Goal: Information Seeking & Learning: Find specific fact

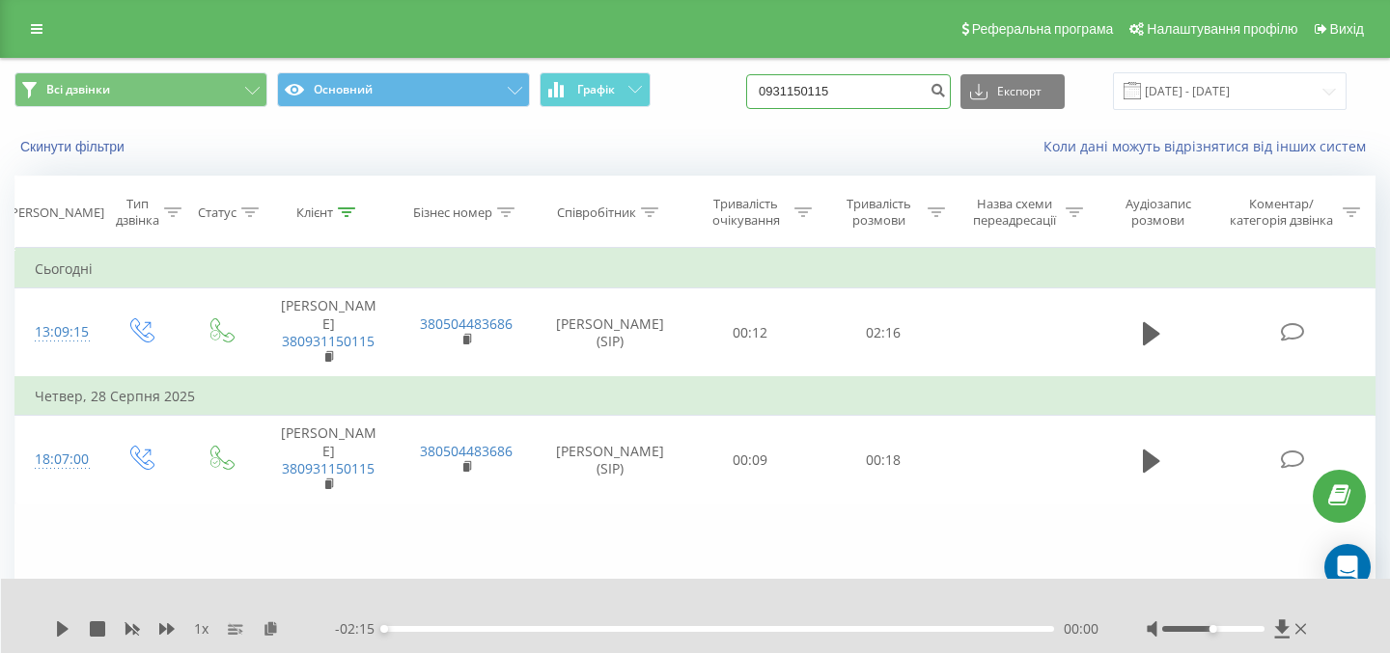
click at [856, 95] on input "0931150115" at bounding box center [848, 91] width 205 height 35
paste input "2040188"
type input "0932040188"
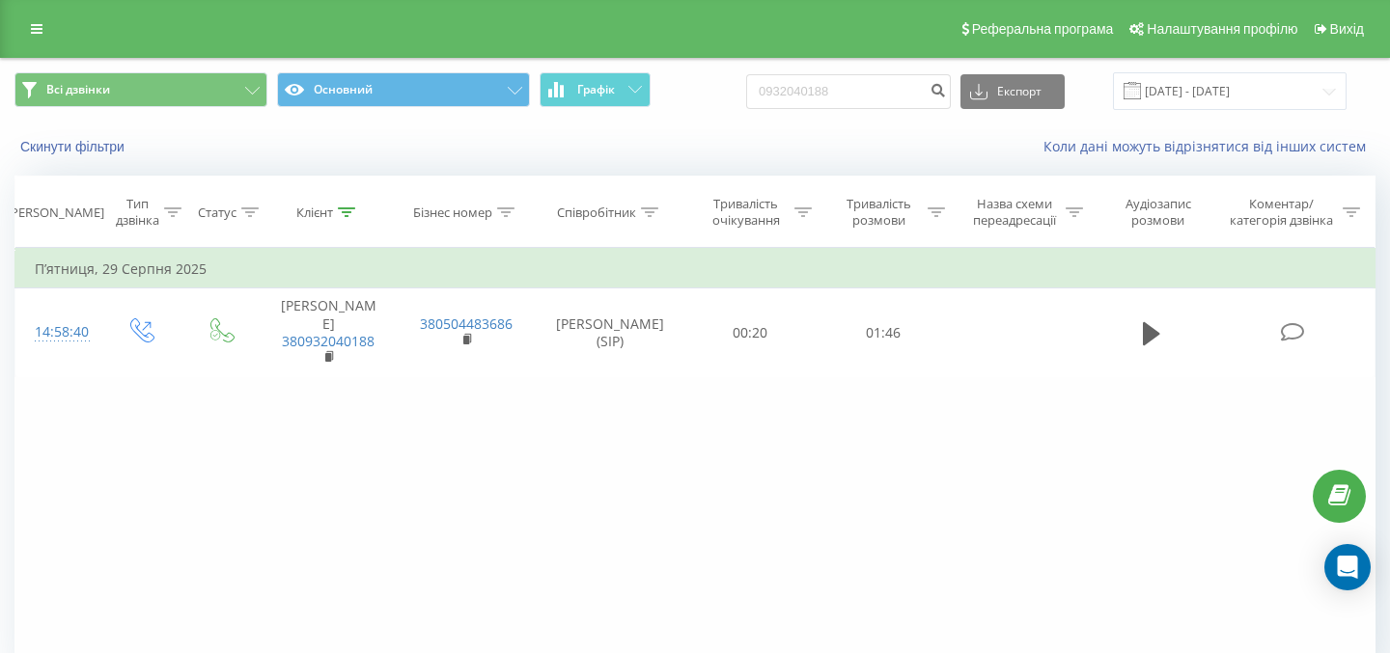
click at [977, 79] on div "0932040188 Експорт .csv .xls .xlsx 23.06.2025 - 23.09.2025" at bounding box center [1046, 91] width 600 height 38
click at [946, 86] on icon "submit" at bounding box center [937, 88] width 16 height 12
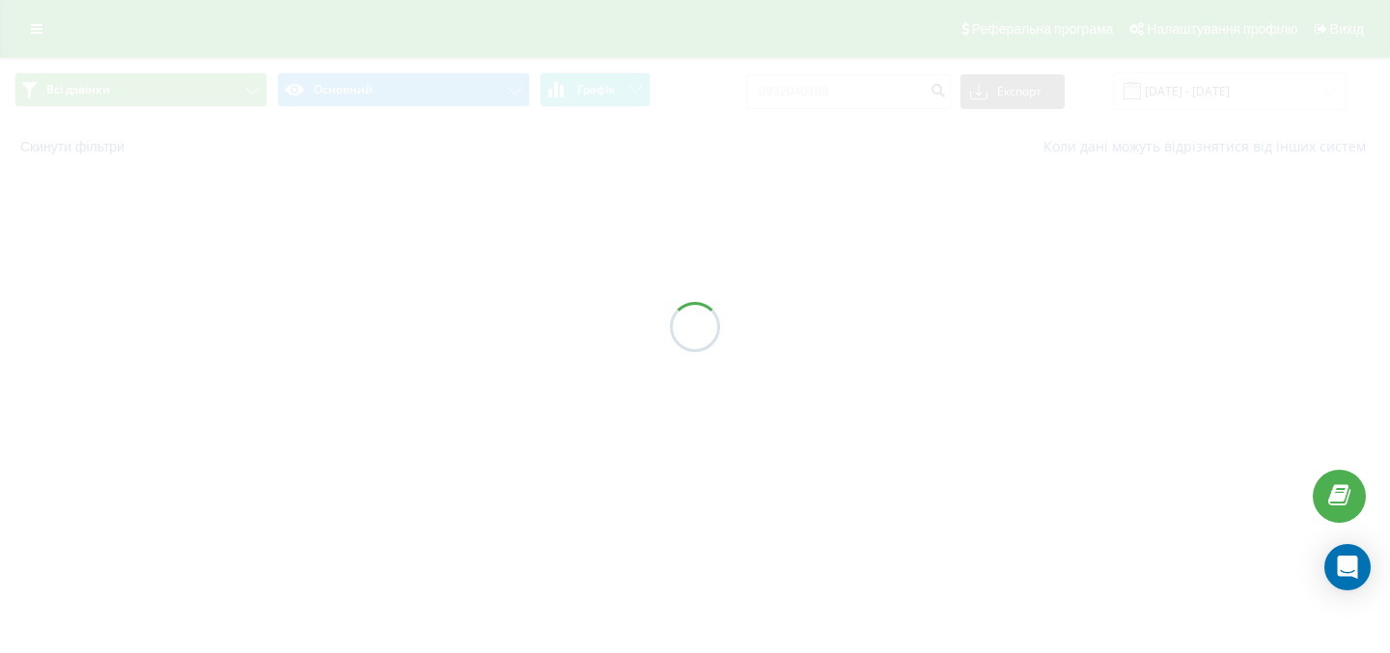
click at [687, 174] on div at bounding box center [695, 326] width 1390 height 653
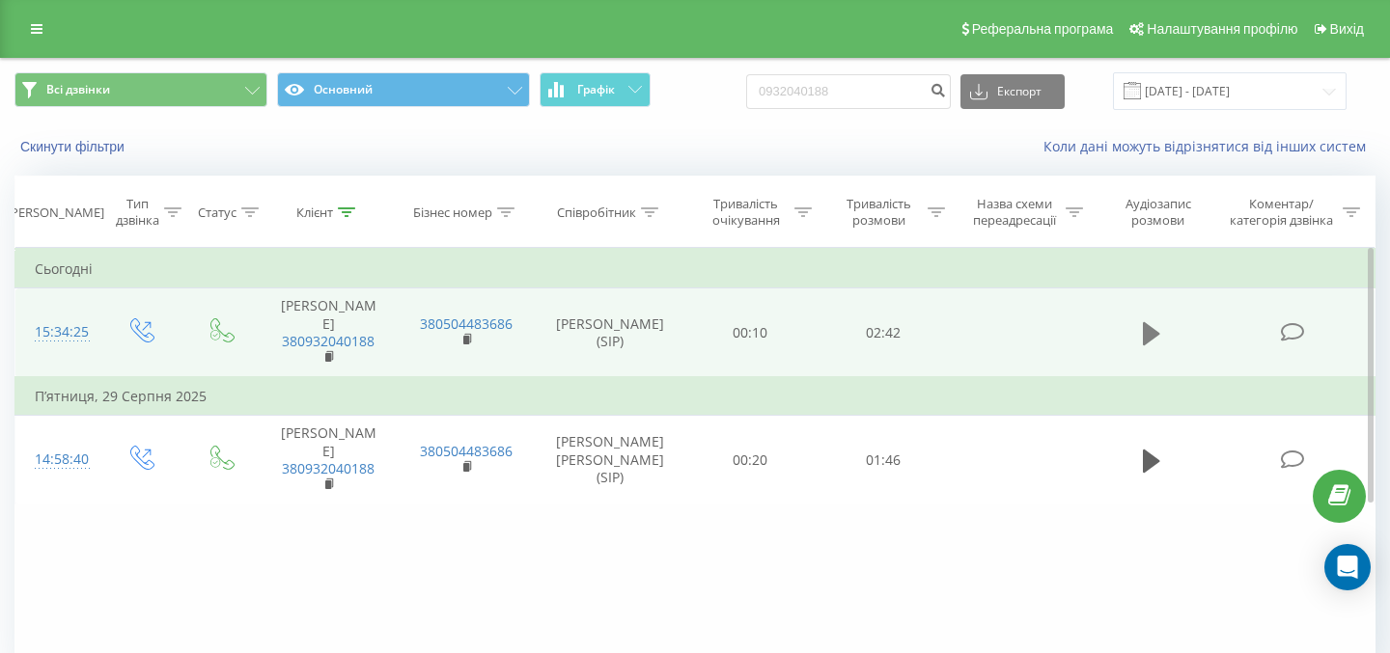
click at [1145, 346] on icon at bounding box center [1151, 333] width 17 height 27
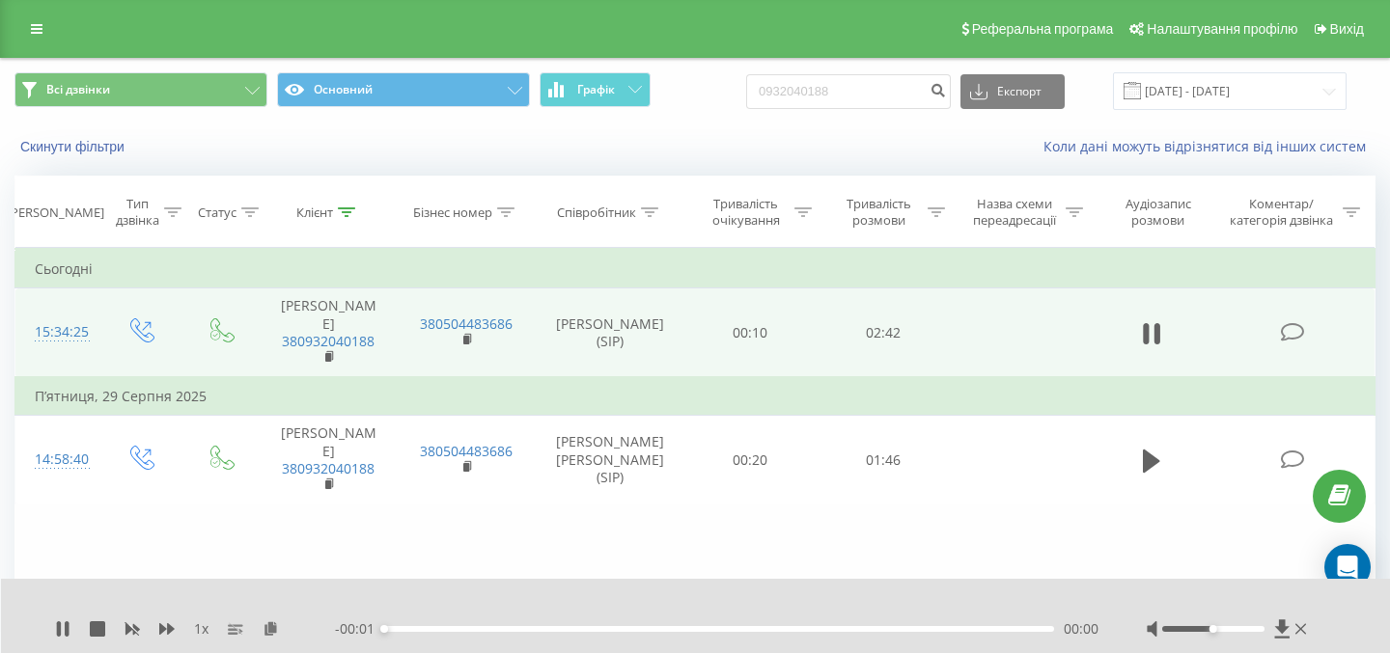
click at [80, 629] on div "1 x" at bounding box center [195, 629] width 280 height 19
click at [67, 629] on icon at bounding box center [67, 628] width 4 height 15
click at [277, 630] on icon at bounding box center [270, 628] width 16 height 14
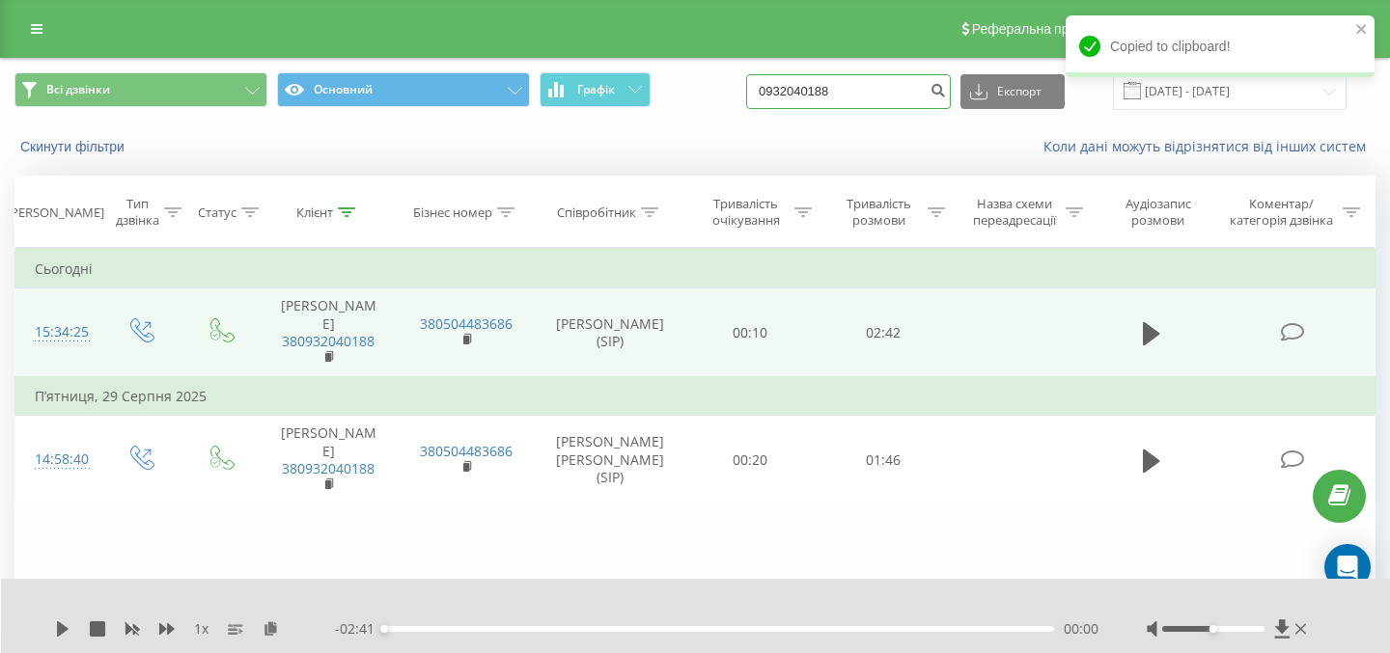
click at [842, 90] on input "0932040188" at bounding box center [848, 91] width 205 height 35
paste input "675576787"
type input "0675576787"
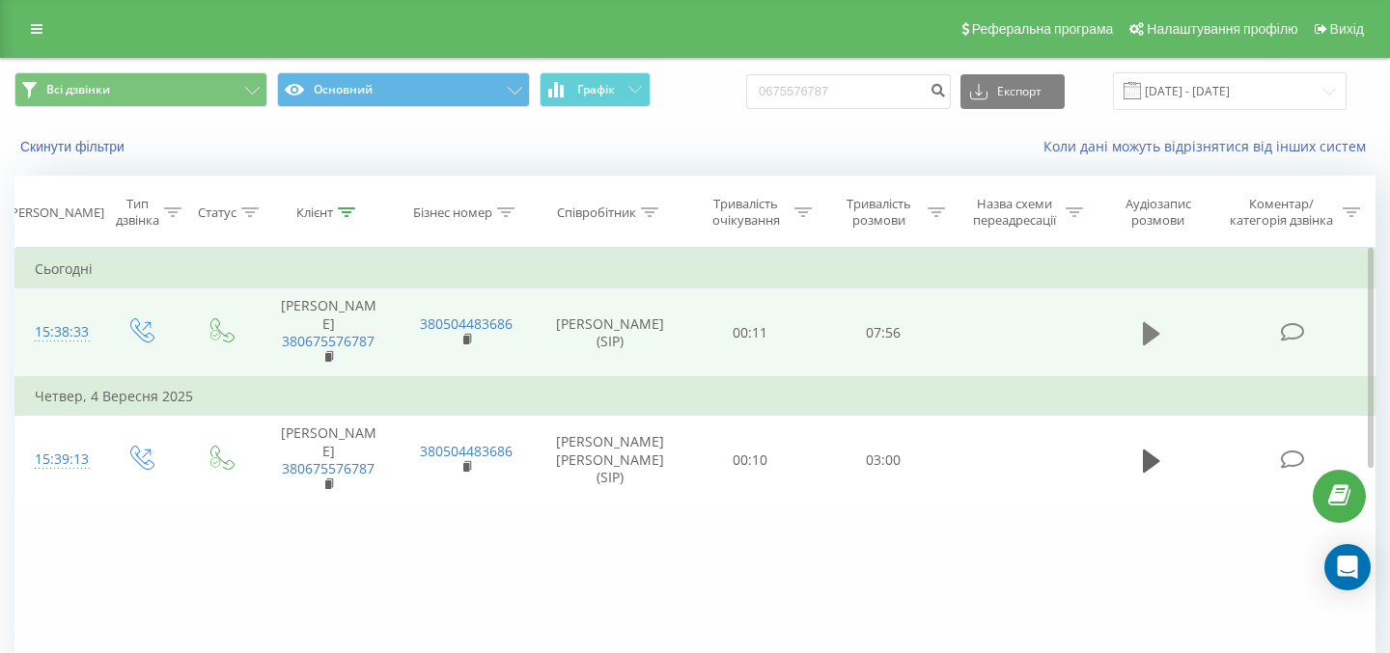
click at [1154, 325] on icon at bounding box center [1151, 333] width 17 height 23
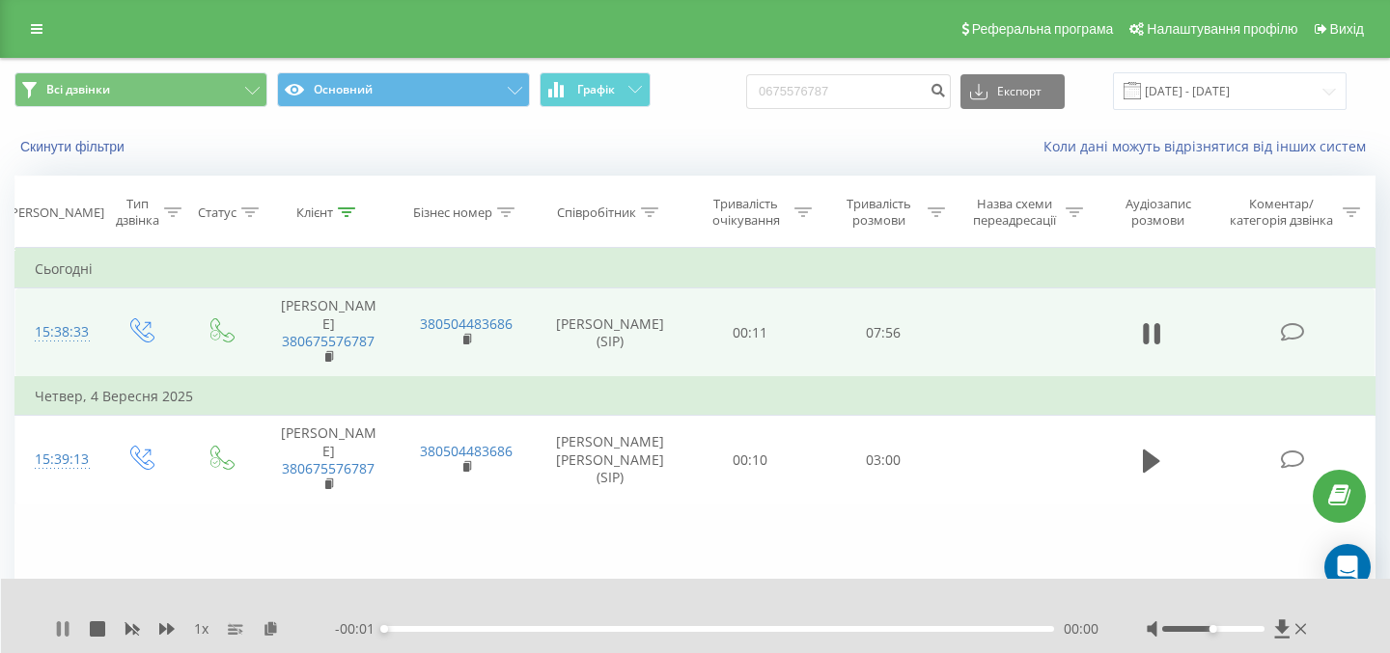
click at [68, 627] on icon at bounding box center [67, 628] width 4 height 15
click at [267, 629] on icon at bounding box center [270, 628] width 16 height 14
